Goal: Task Accomplishment & Management: Use online tool/utility

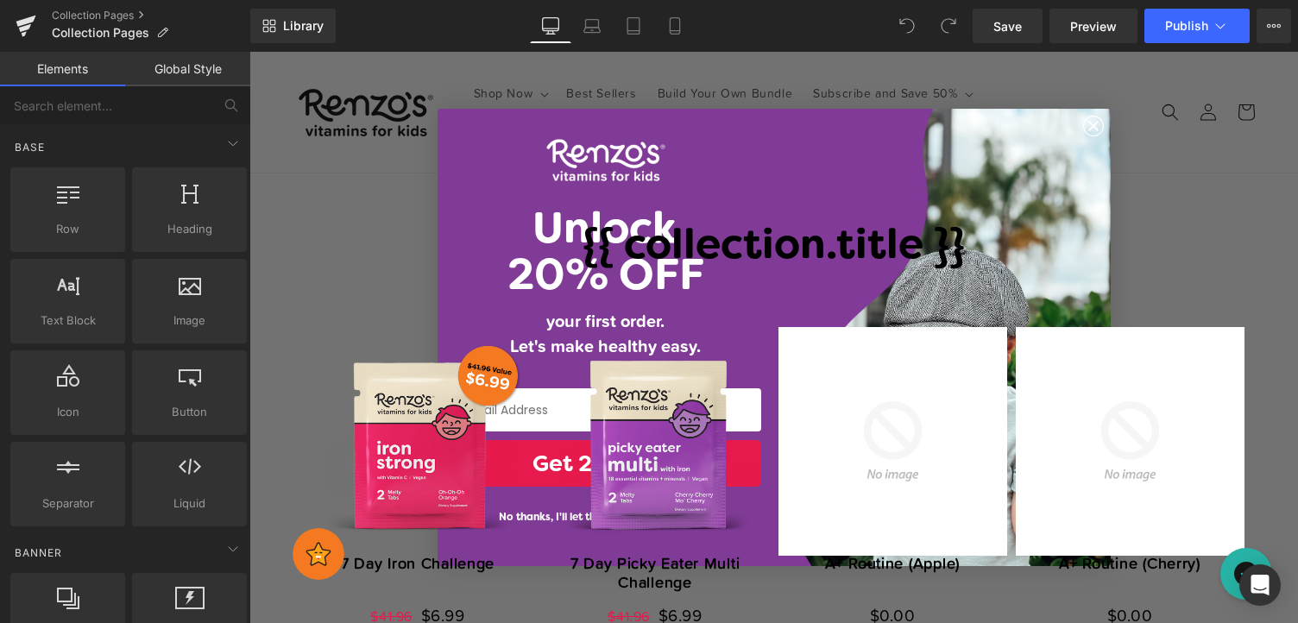
click at [1099, 119] on circle "Close dialog" at bounding box center [1093, 126] width 20 height 20
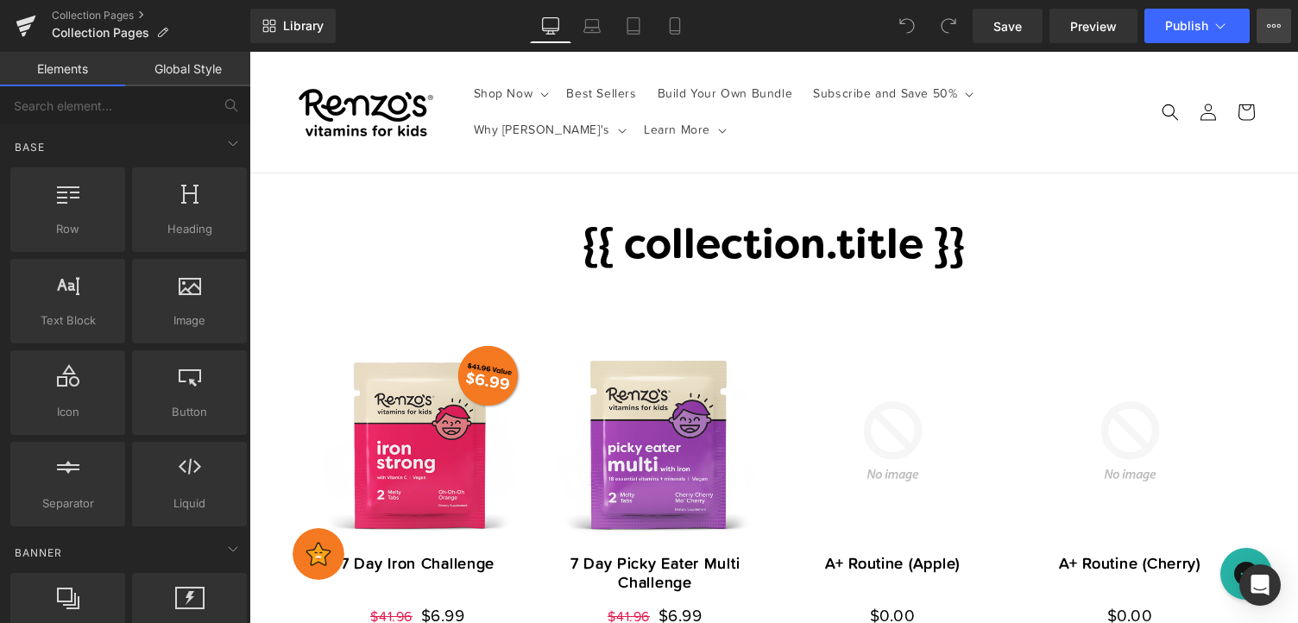
click at [1266, 22] on button "View Live Page View with current Template Save Template to Library Schedule Pub…" at bounding box center [1274, 26] width 35 height 35
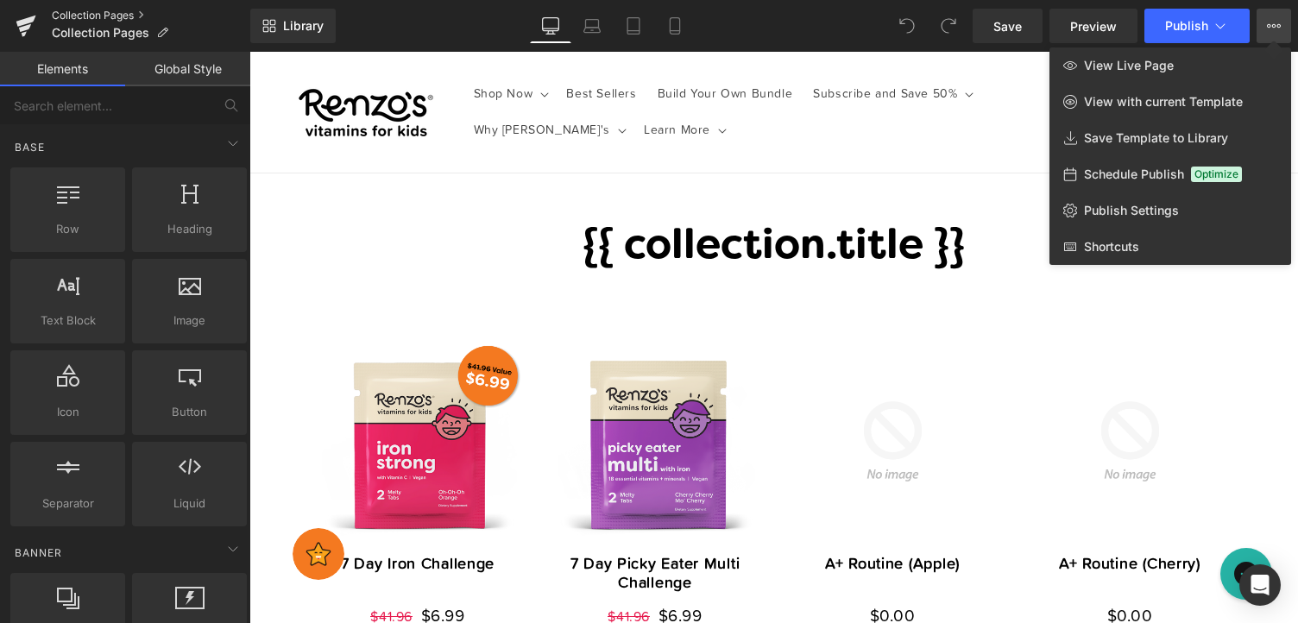
click at [104, 16] on link "Collection Pages" at bounding box center [151, 16] width 198 height 14
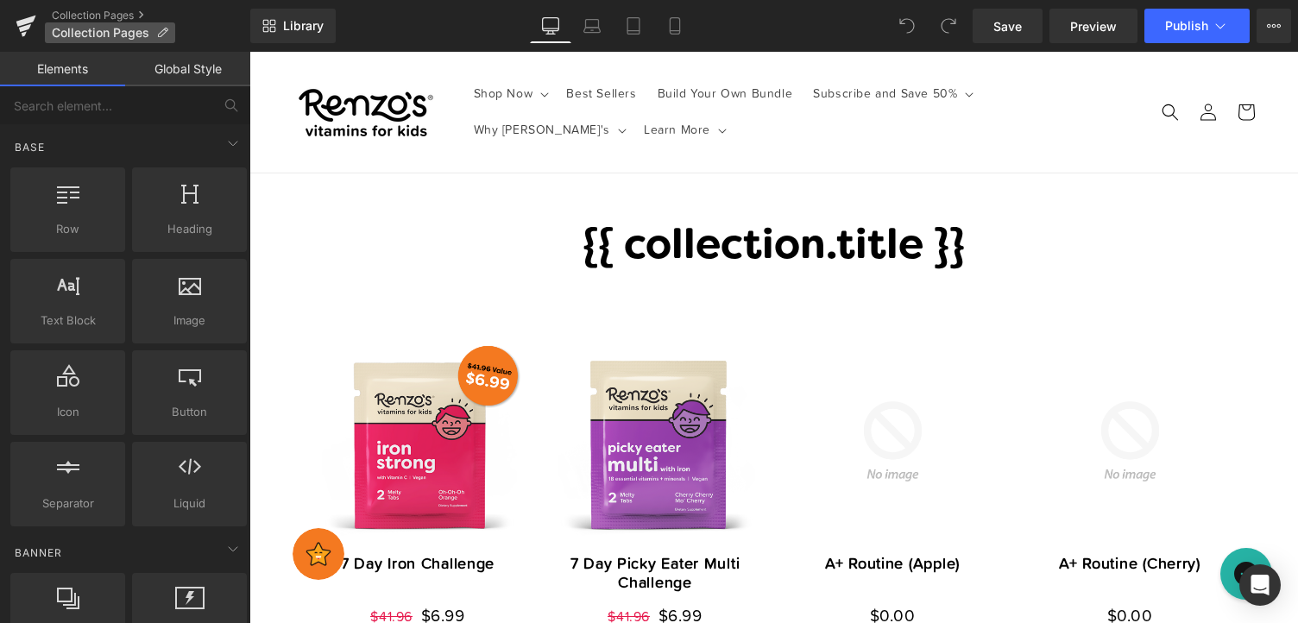
click at [162, 35] on icon at bounding box center [162, 33] width 12 height 12
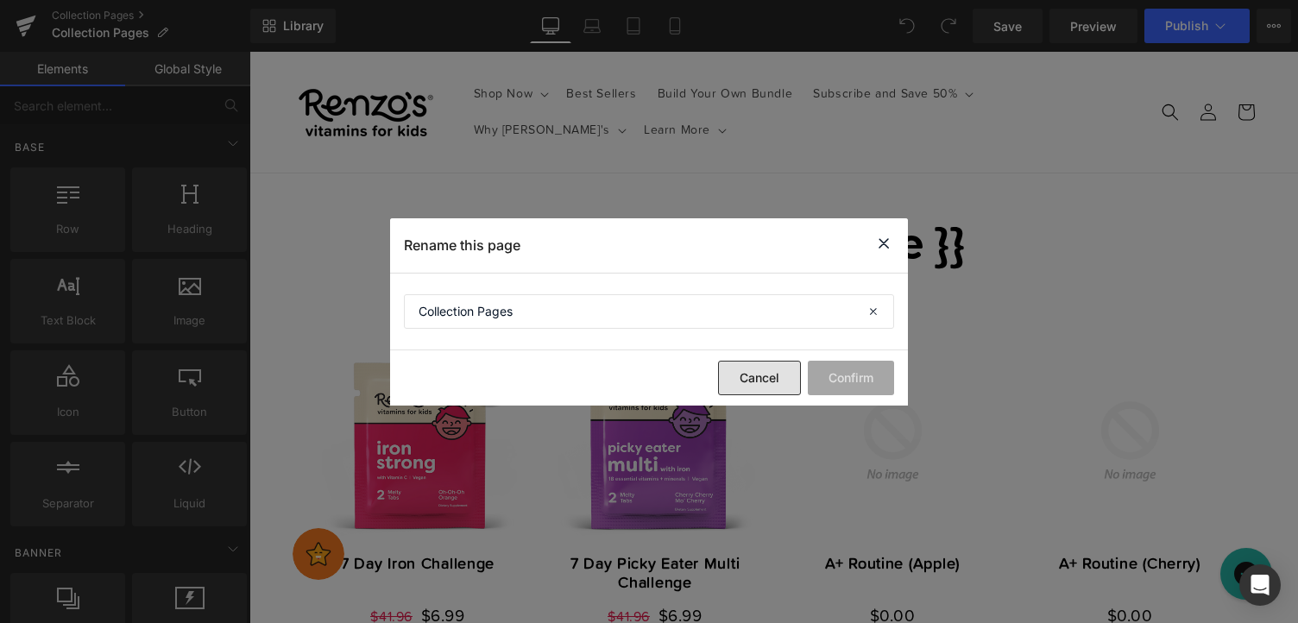
click at [740, 388] on button "Cancel" at bounding box center [759, 378] width 83 height 35
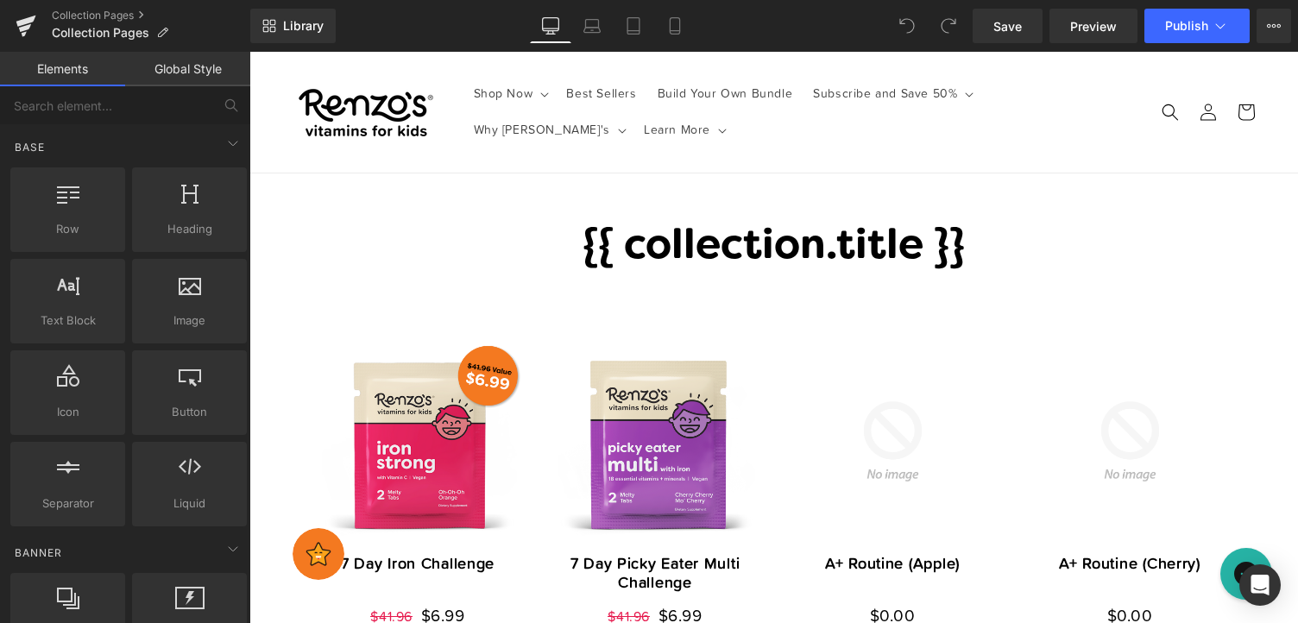
click at [209, 54] on link "Global Style" at bounding box center [187, 69] width 125 height 35
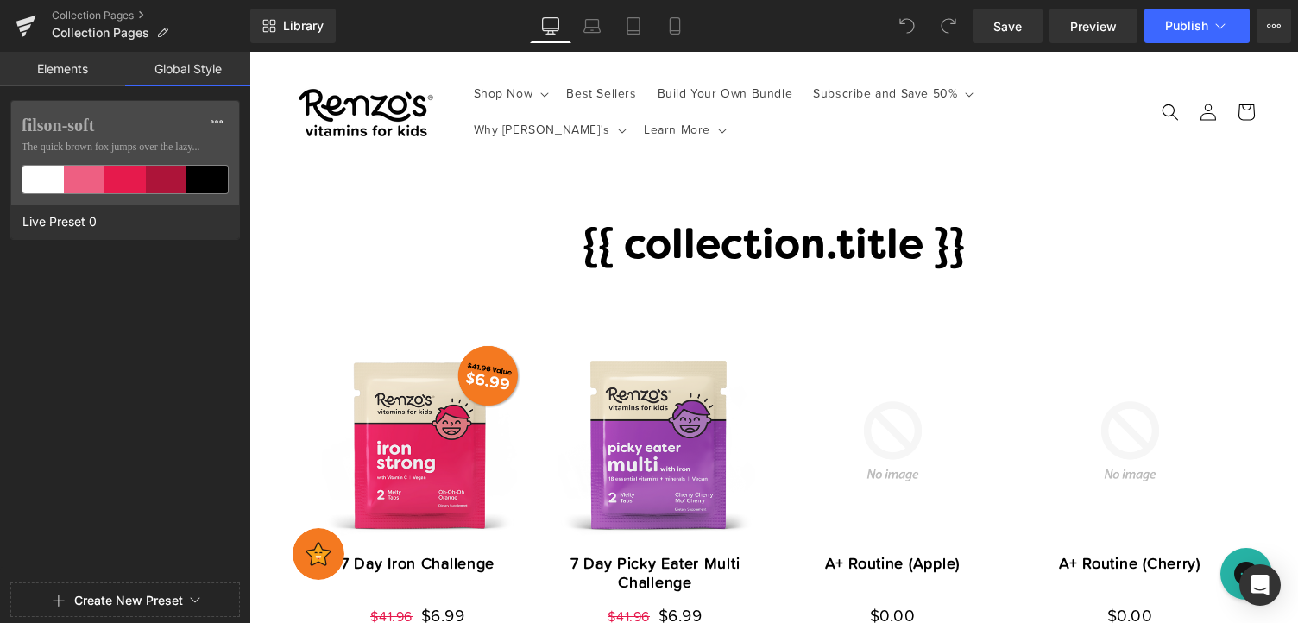
click at [209, 54] on link "Global Style" at bounding box center [187, 69] width 125 height 35
click at [1279, 28] on icon at bounding box center [1274, 26] width 14 height 14
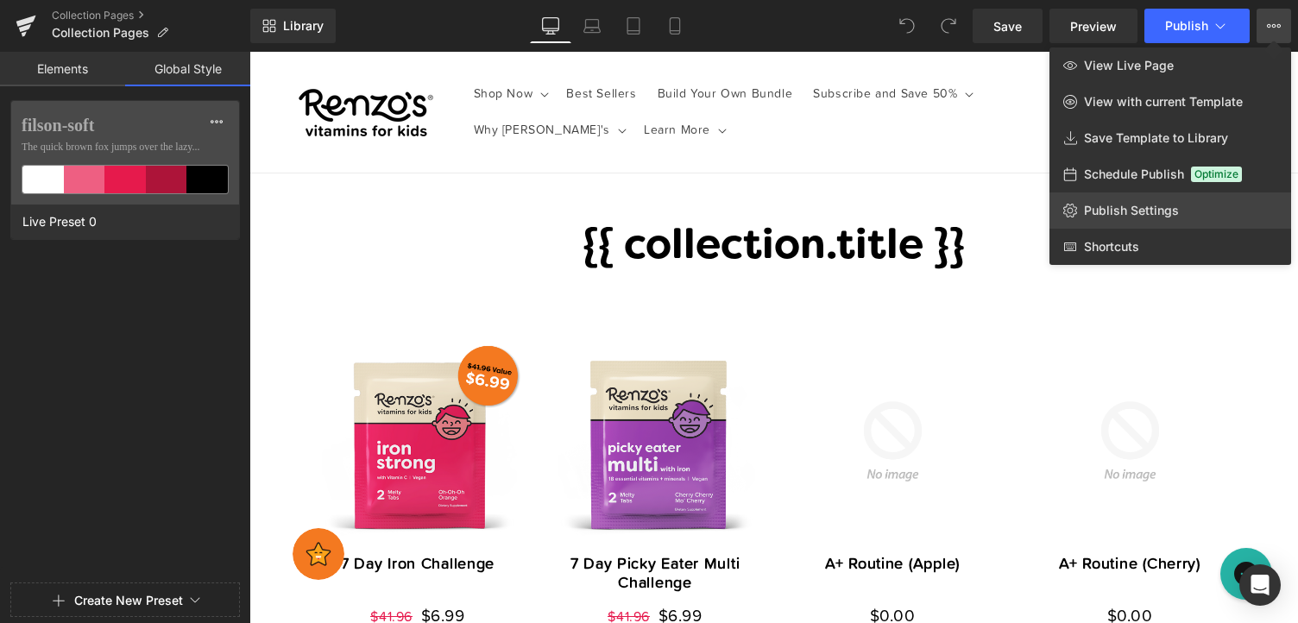
click at [1148, 211] on span "Publish Settings" at bounding box center [1131, 211] width 95 height 16
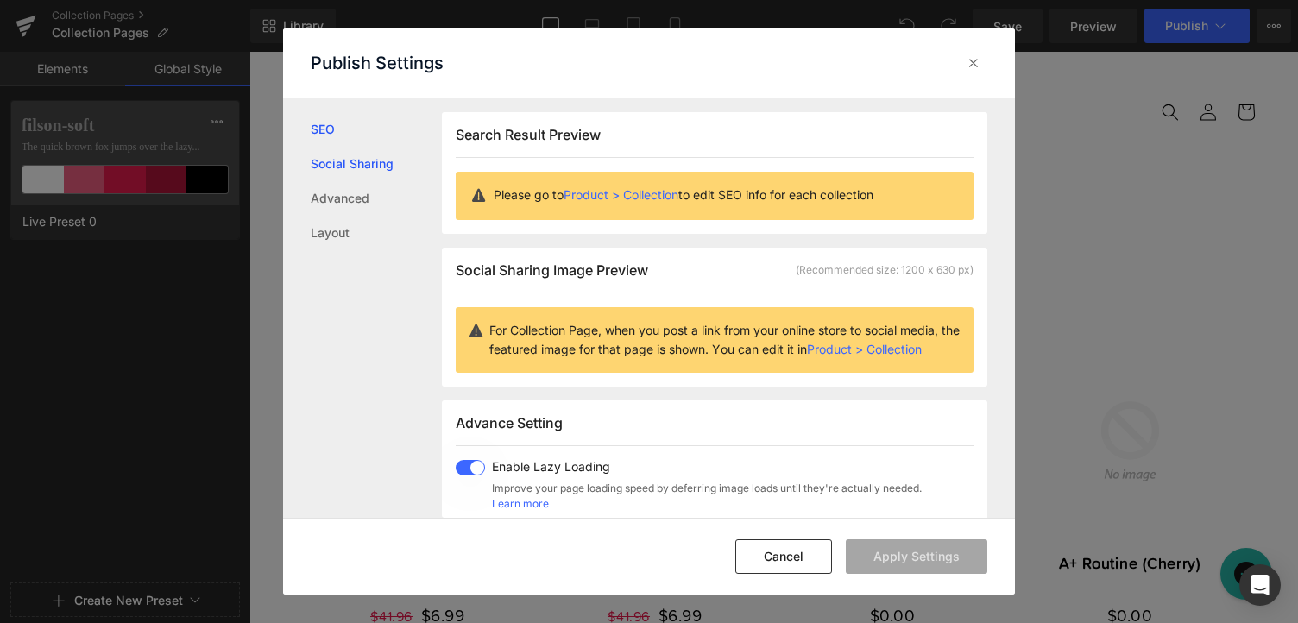
click at [391, 168] on link "Social Sharing" at bounding box center [376, 164] width 131 height 35
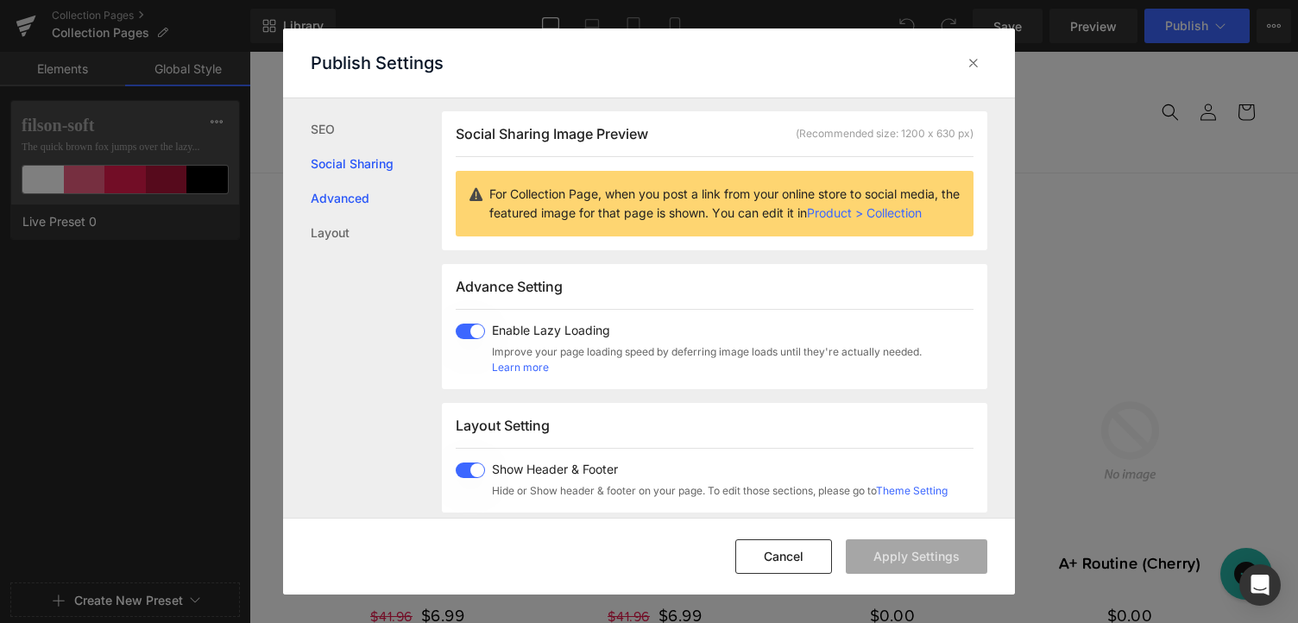
click at [351, 192] on link "Advanced" at bounding box center [376, 198] width 131 height 35
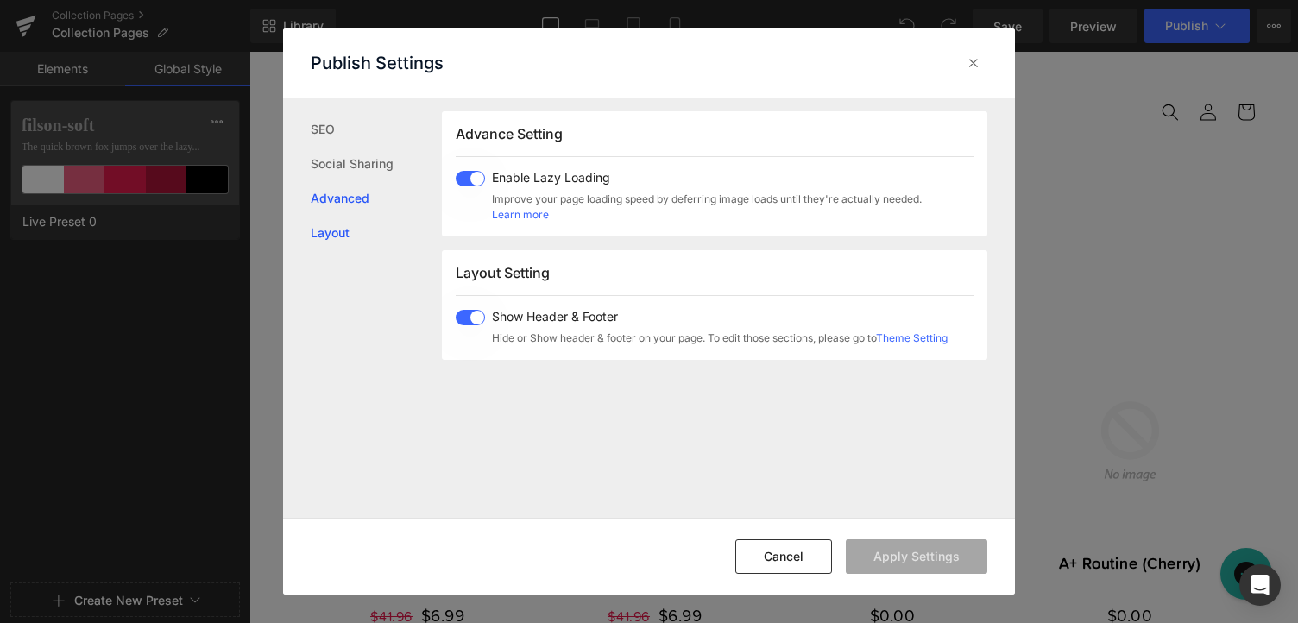
click at [343, 234] on link "Layout" at bounding box center [376, 233] width 131 height 35
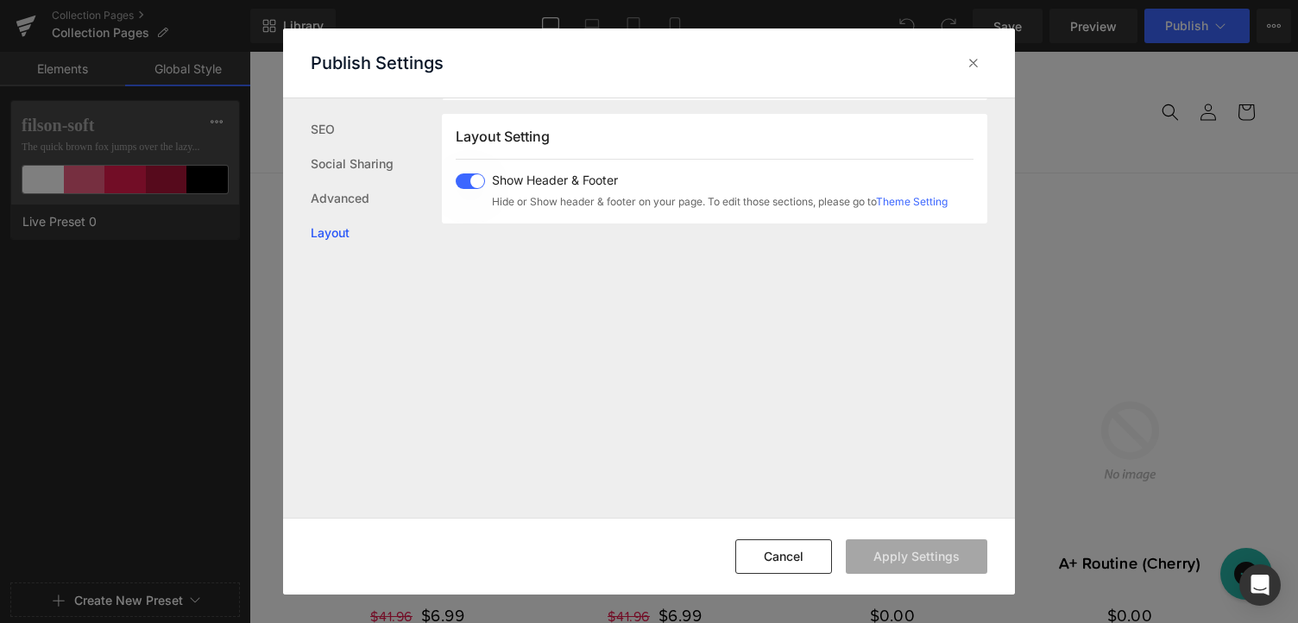
scroll to position [426, 0]
click at [778, 560] on button "Cancel" at bounding box center [783, 556] width 97 height 35
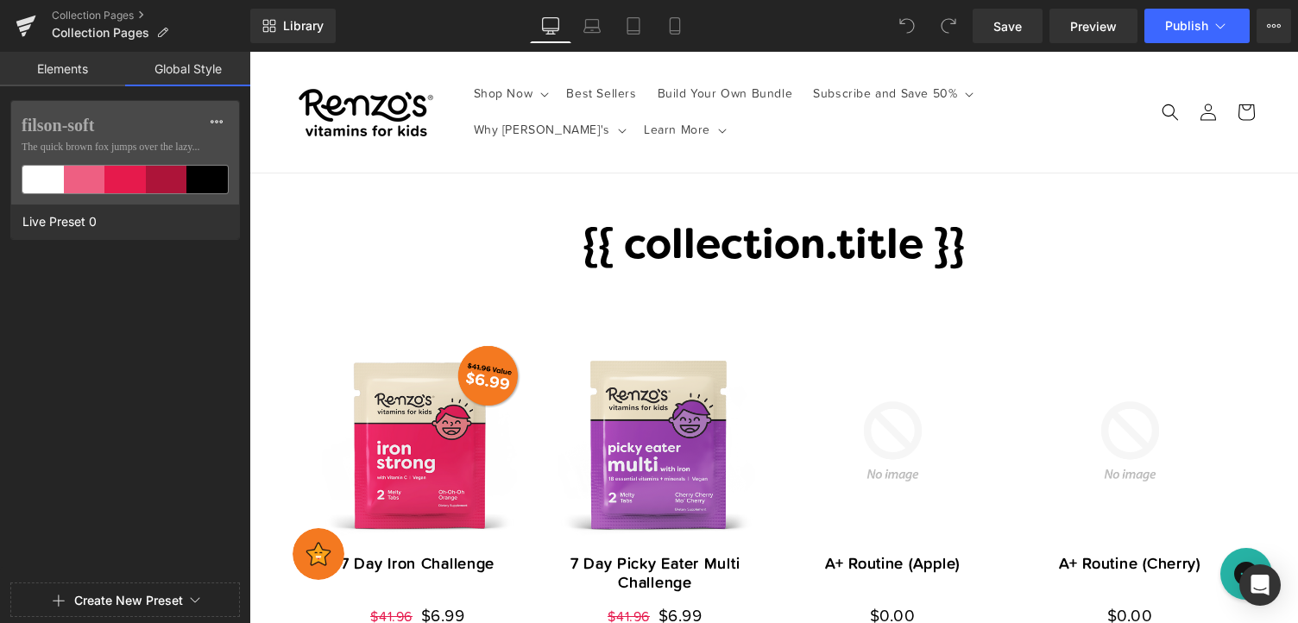
click at [54, 75] on link "Elements" at bounding box center [62, 69] width 125 height 35
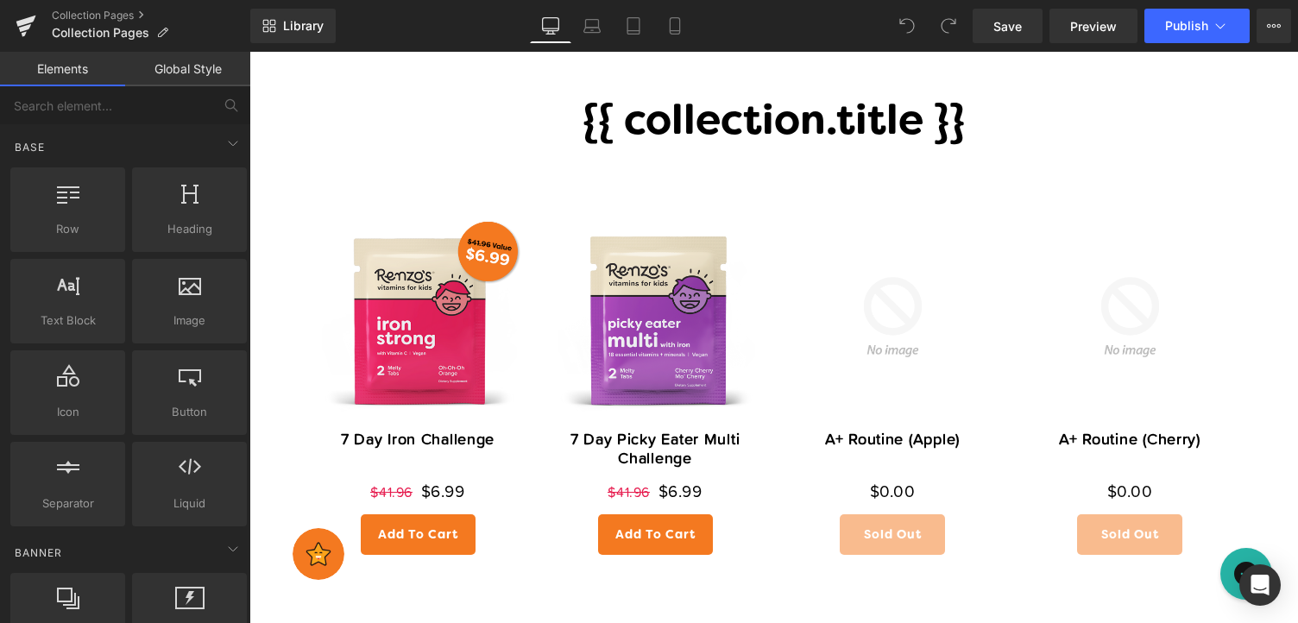
scroll to position [129, 0]
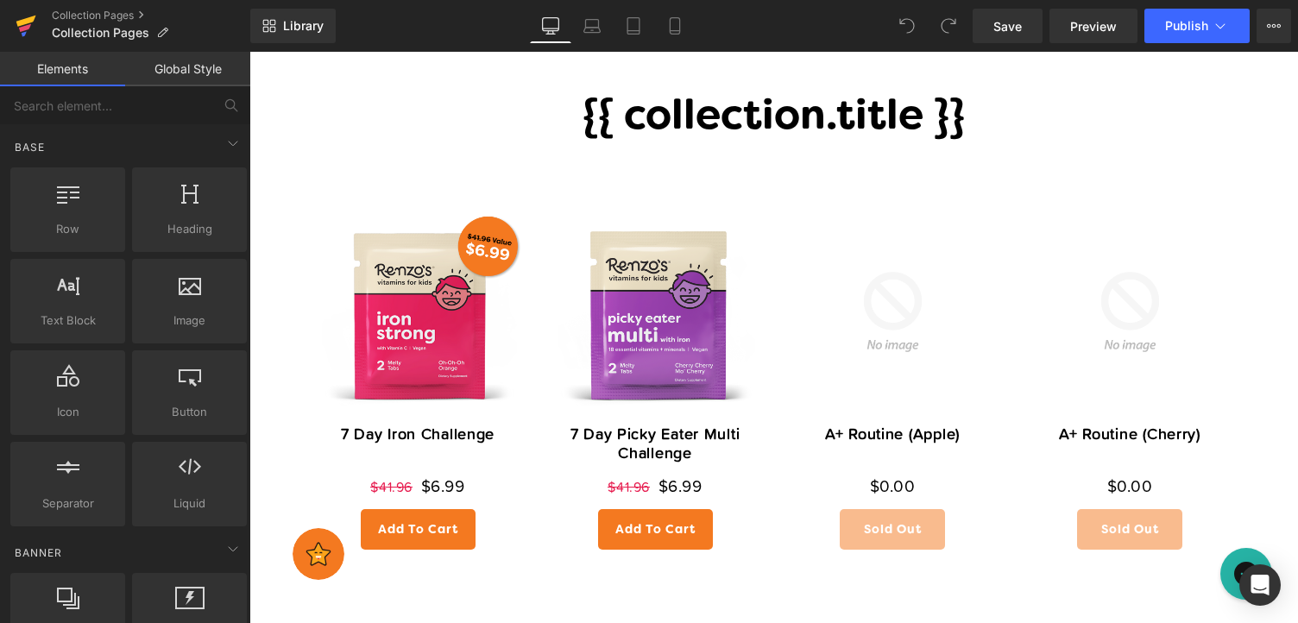
click at [22, 16] on icon at bounding box center [26, 25] width 21 height 43
